Goal: Task Accomplishment & Management: Manage account settings

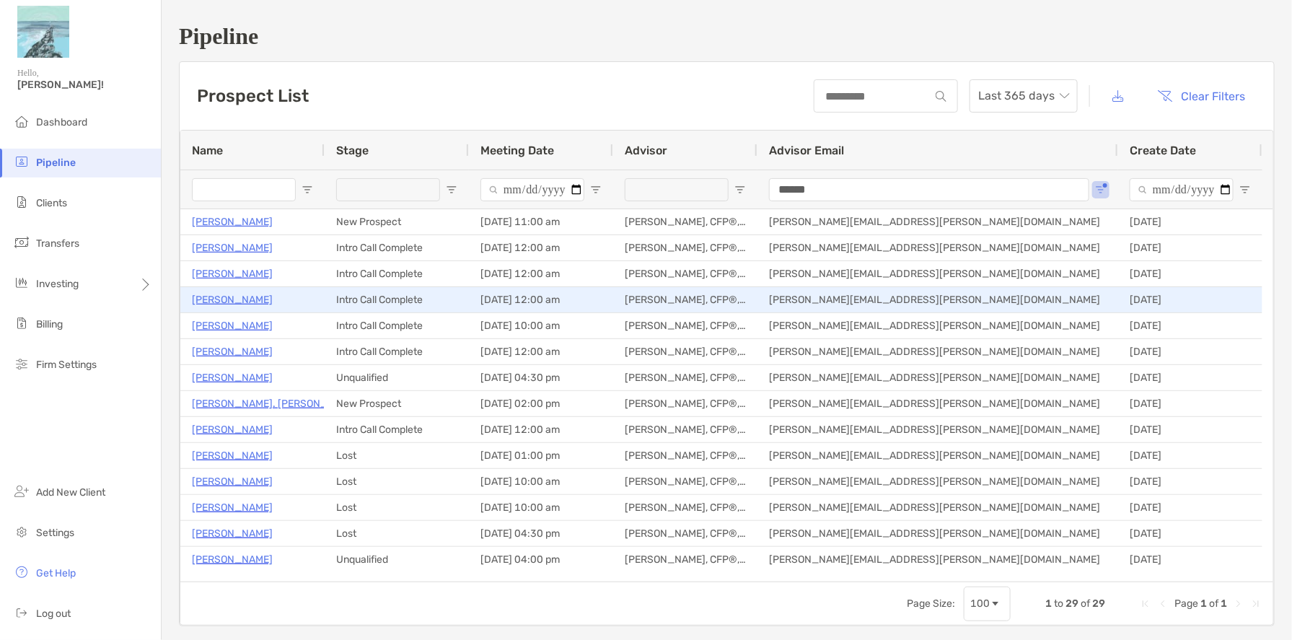
click at [241, 299] on p "[PERSON_NAME]" at bounding box center [232, 300] width 81 height 18
